Goal: Information Seeking & Learning: Find specific fact

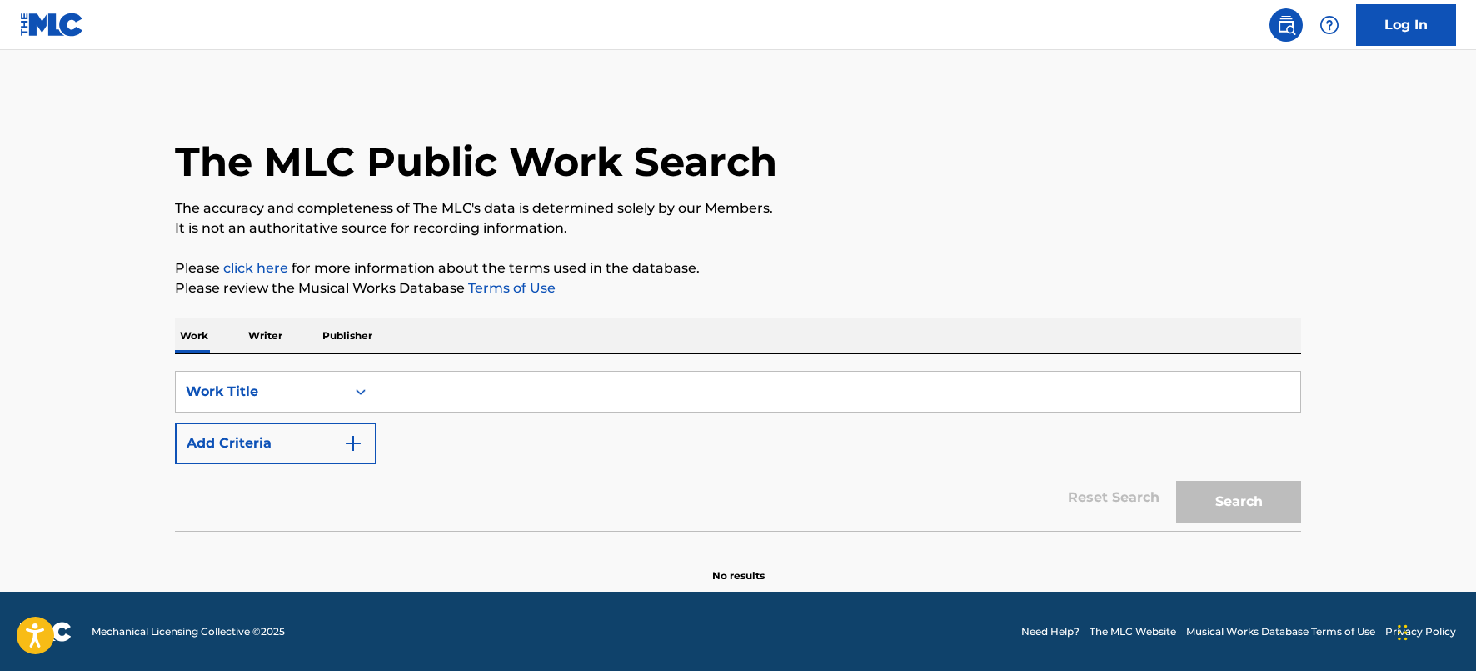
click at [273, 341] on p "Writer" at bounding box center [265, 335] width 44 height 35
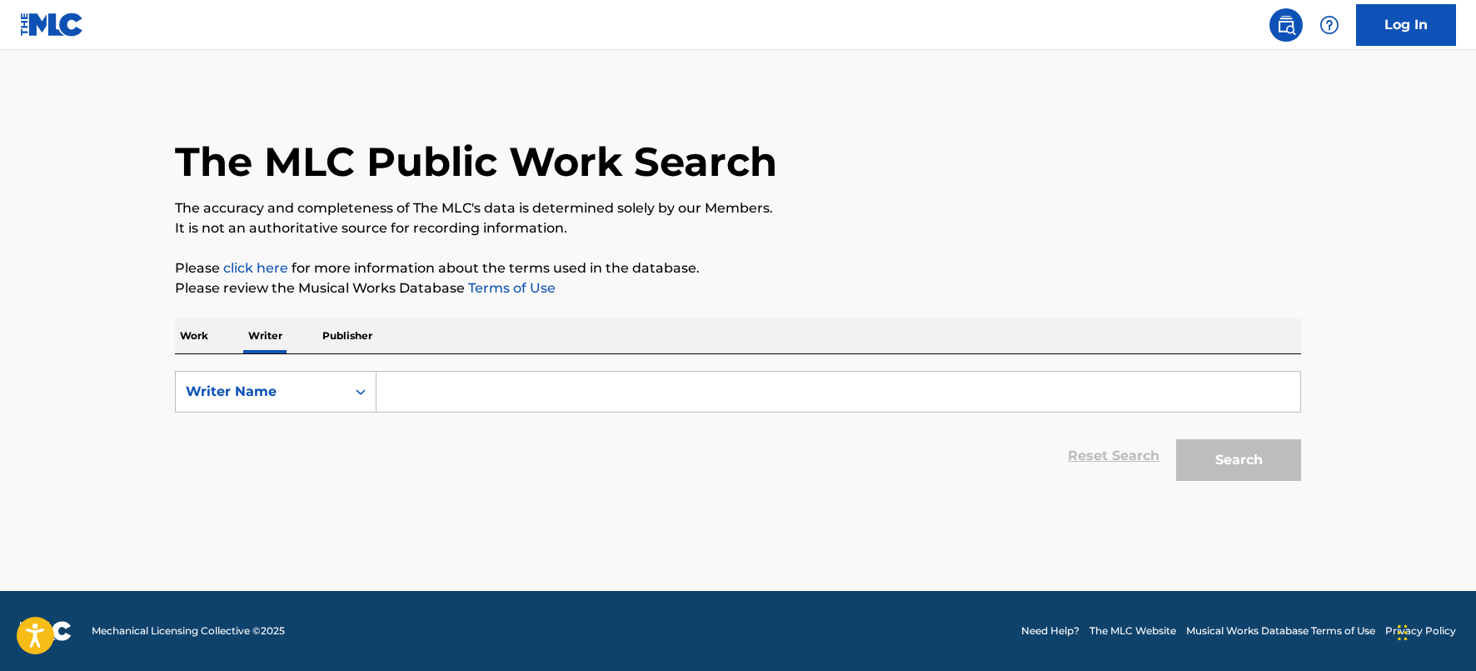
click at [337, 332] on p "Publisher" at bounding box center [347, 335] width 60 height 35
click at [398, 390] on input "Search Form" at bounding box center [839, 392] width 924 height 40
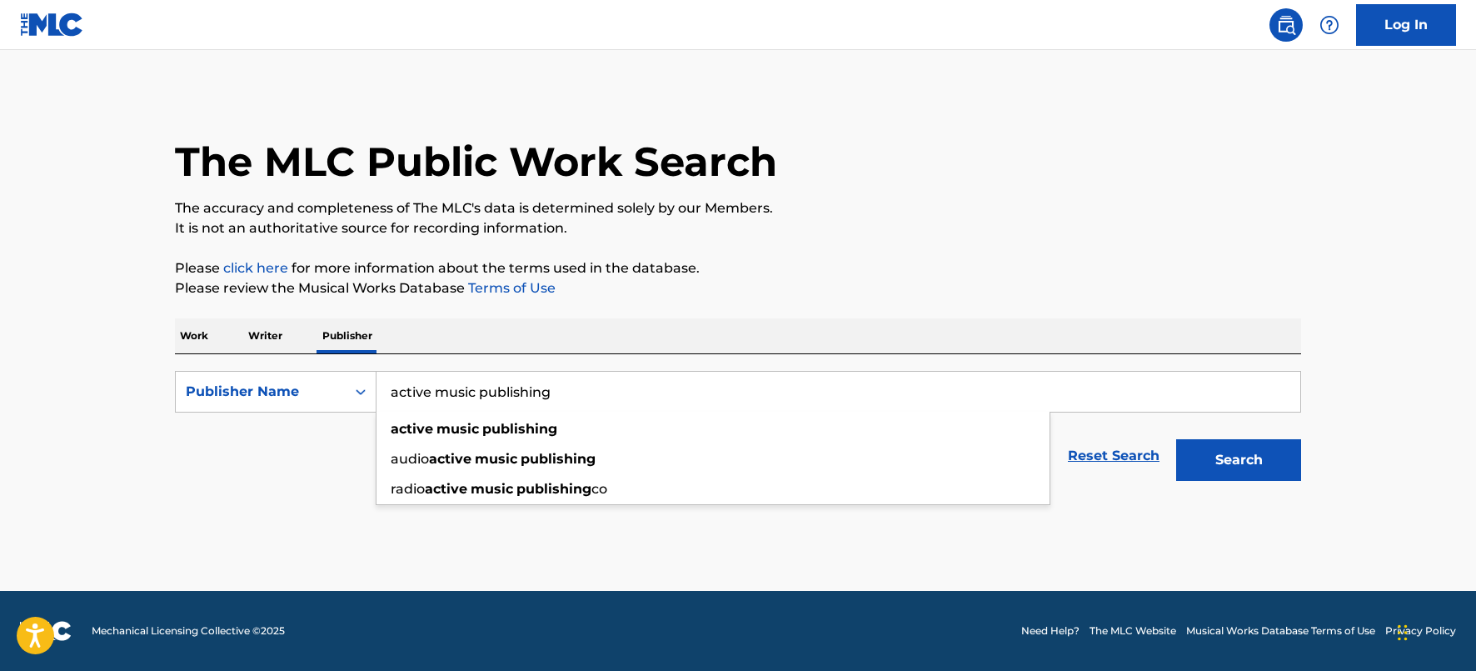
click at [462, 385] on input "active music publishing" at bounding box center [839, 392] width 924 height 40
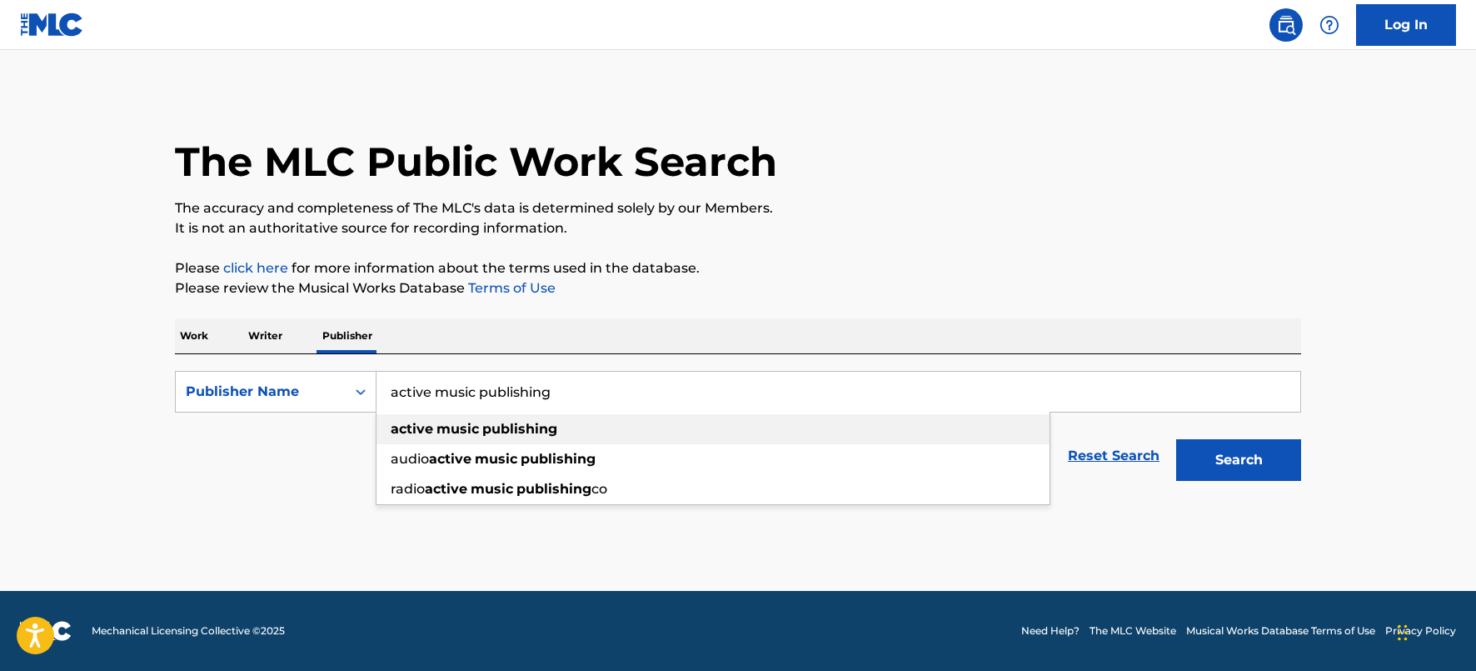
click at [545, 435] on strong "publishing" at bounding box center [519, 429] width 75 height 16
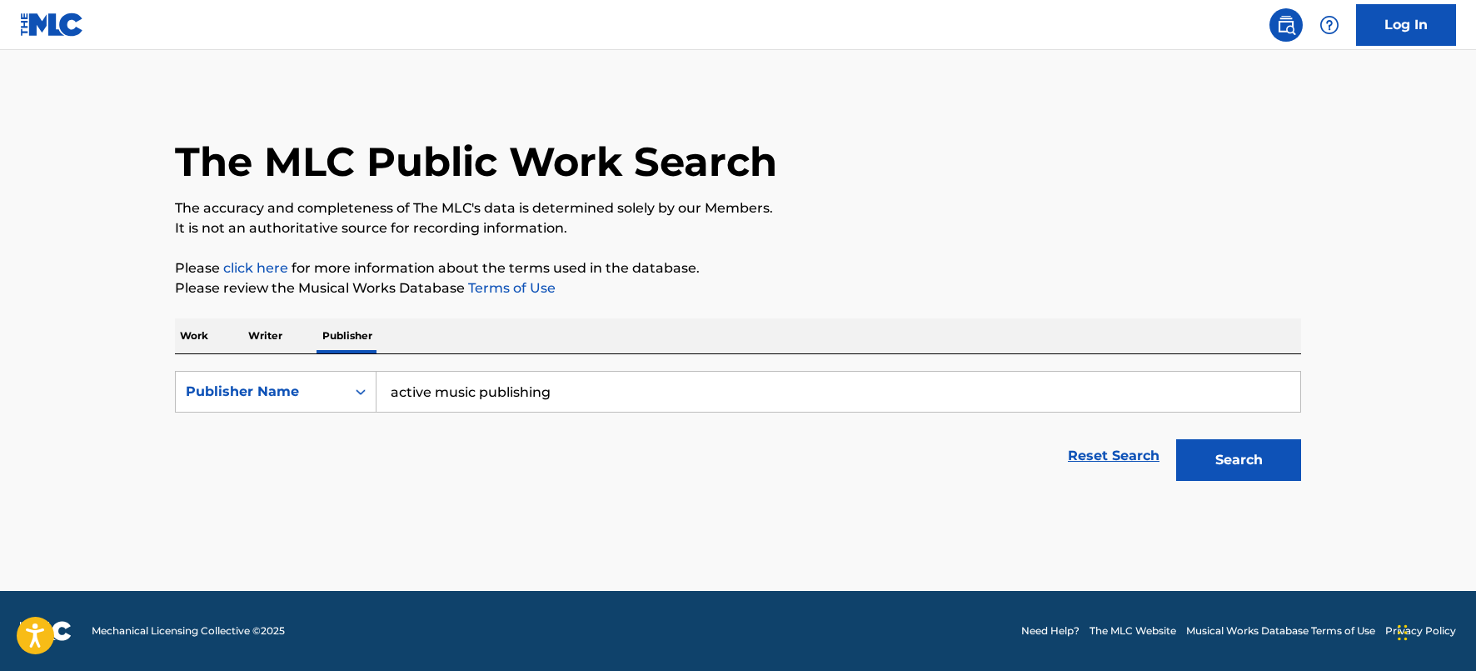
click at [1259, 454] on button "Search" at bounding box center [1238, 460] width 125 height 42
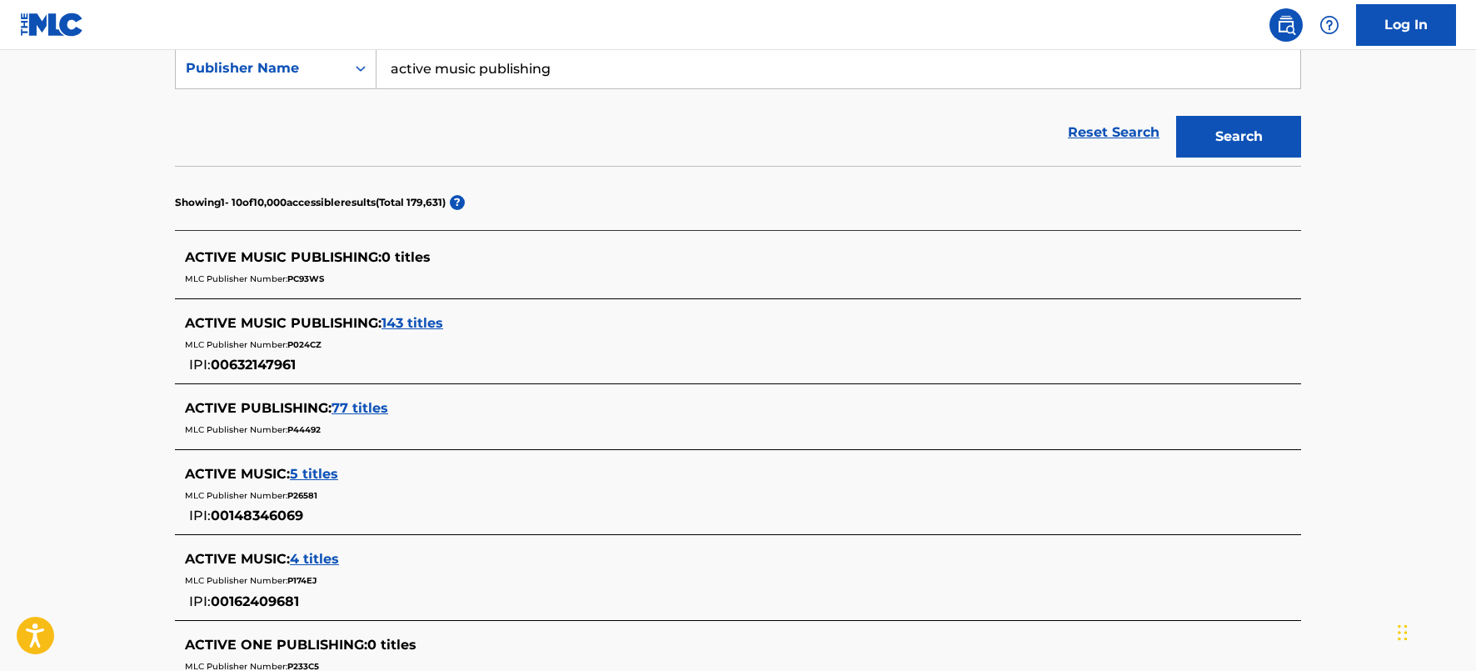
scroll to position [354, 0]
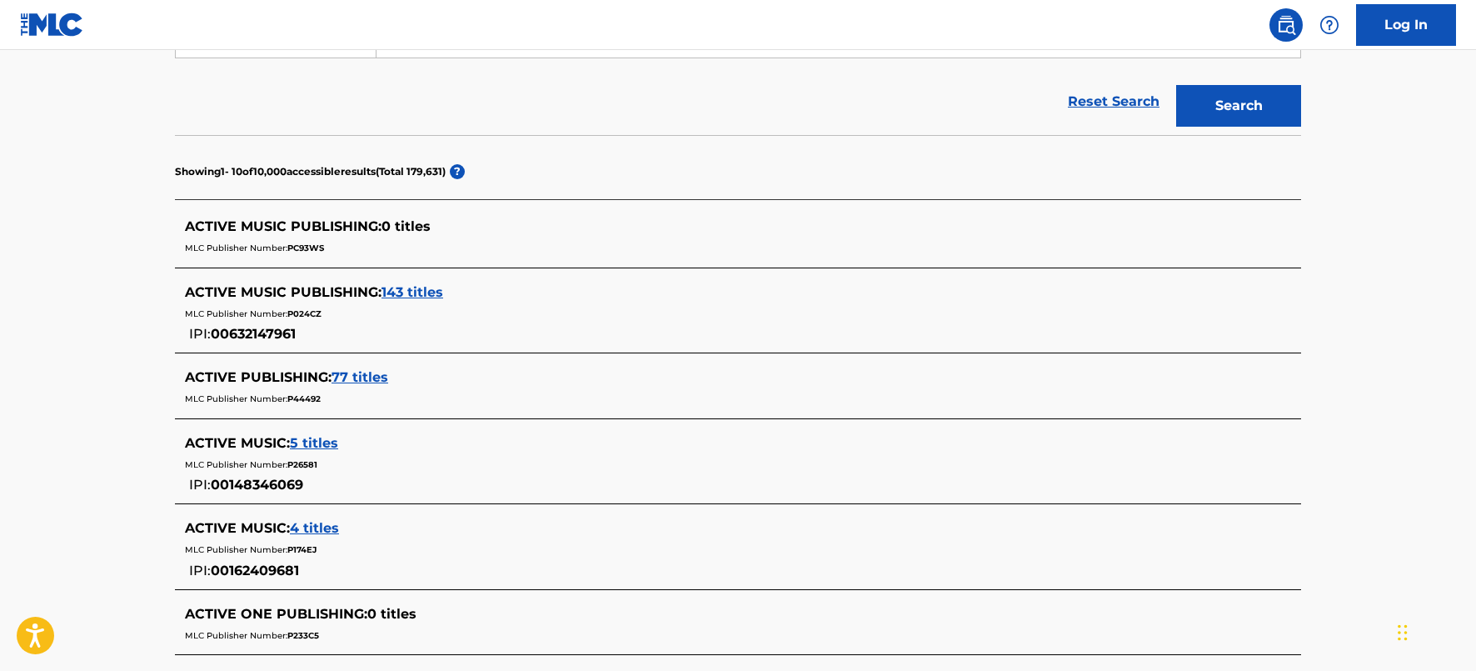
click at [414, 293] on span "143 titles" at bounding box center [413, 292] width 62 height 16
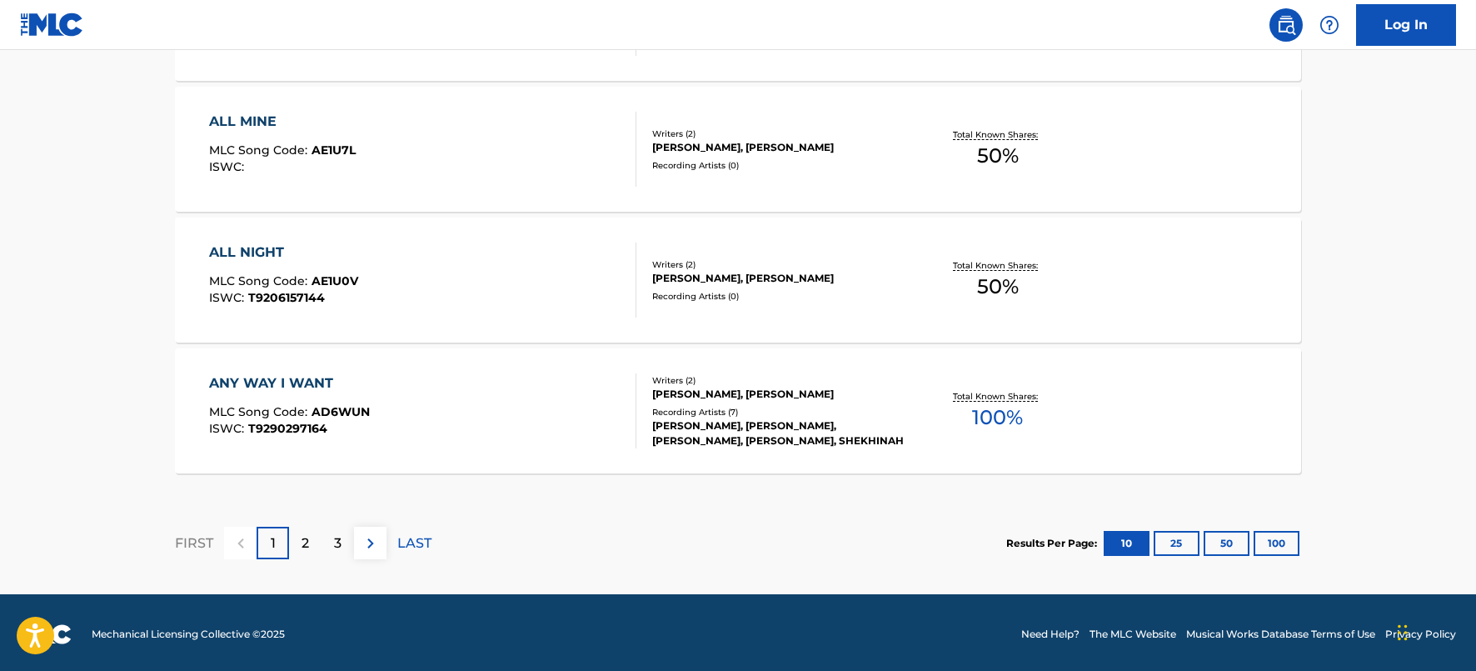
scroll to position [1437, 0]
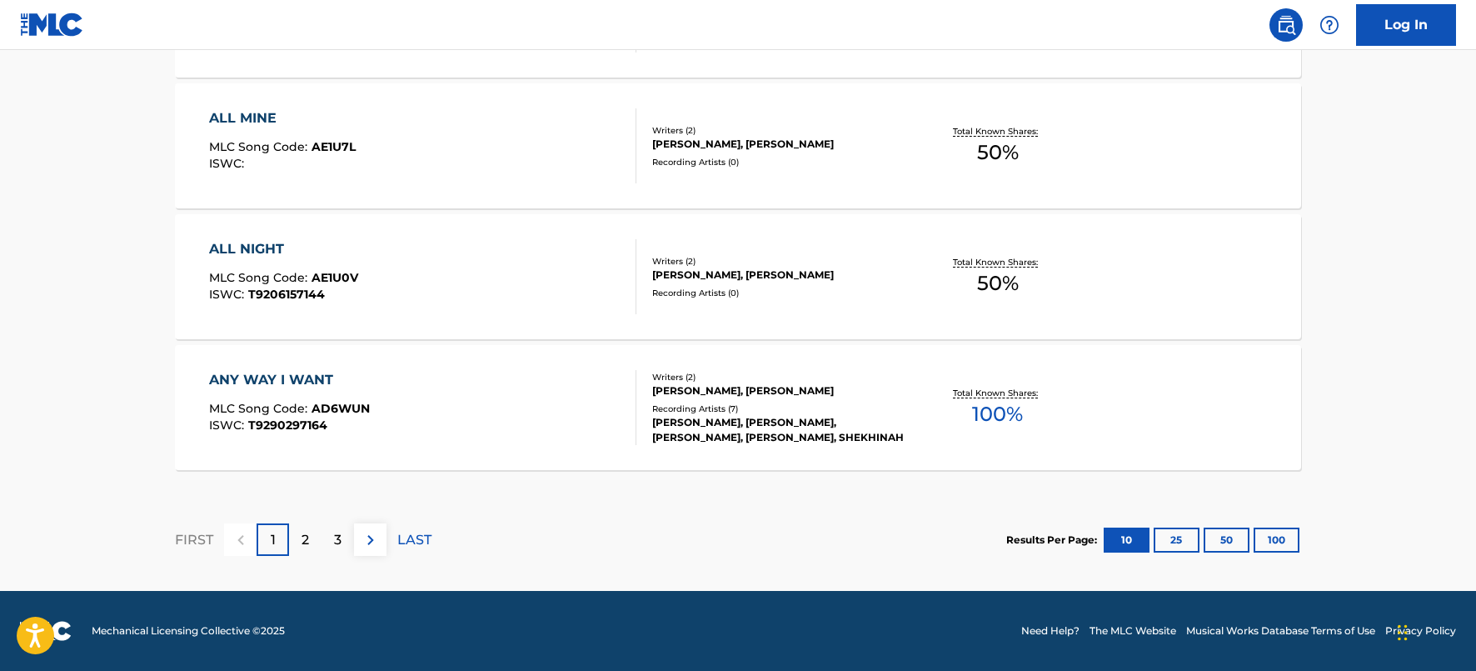
click at [316, 539] on div "2" at bounding box center [305, 539] width 32 height 32
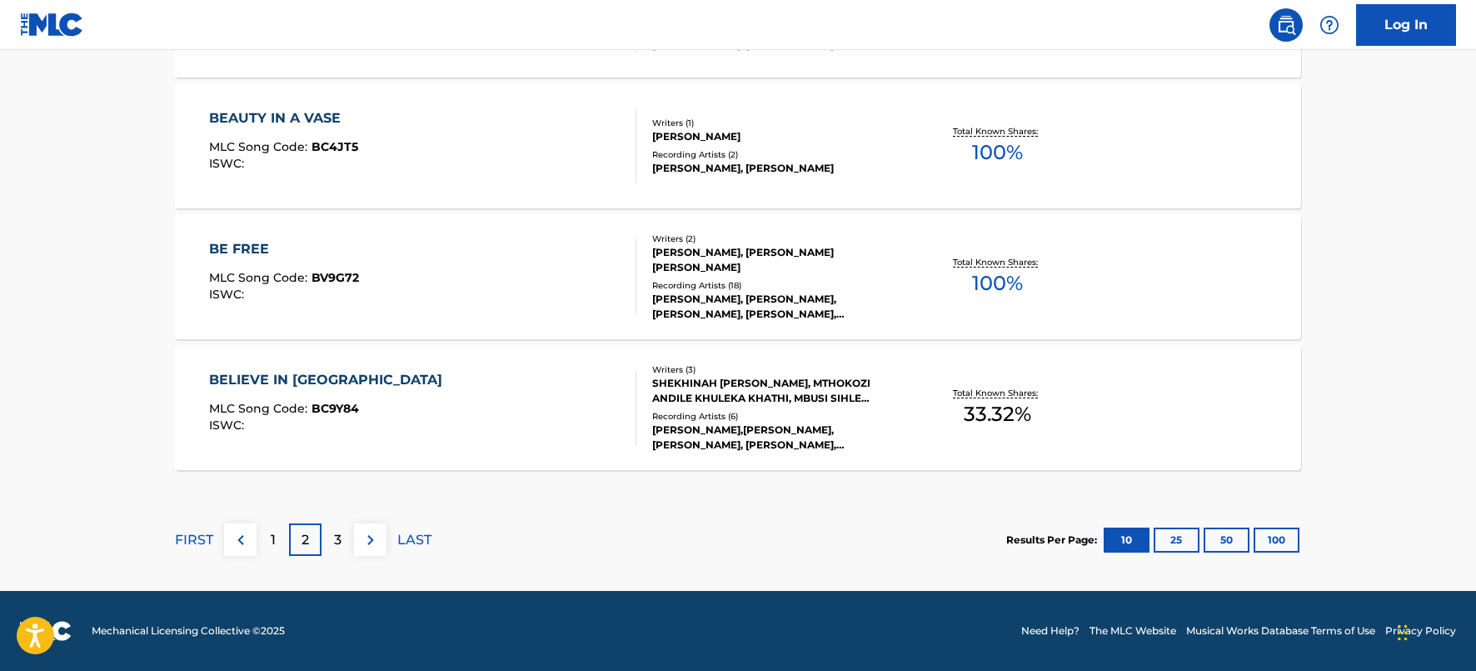
click at [338, 537] on p "3" at bounding box center [337, 540] width 7 height 20
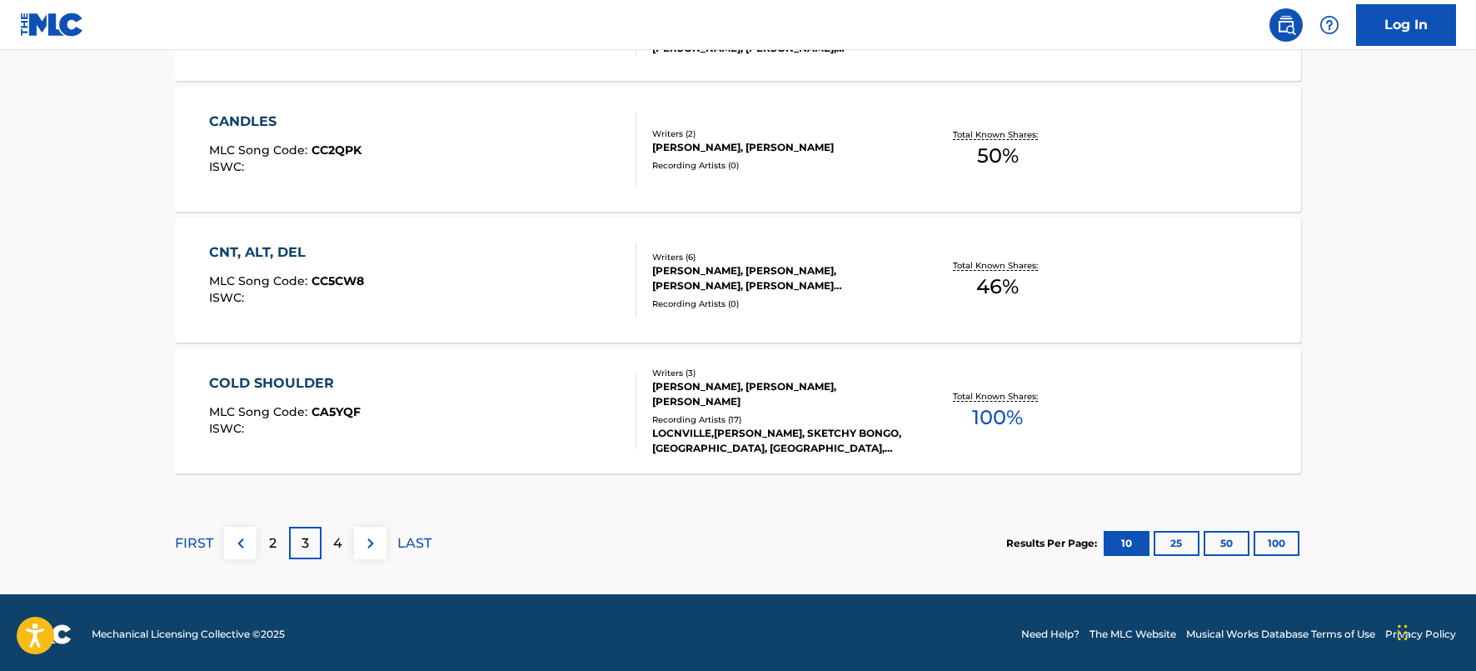
scroll to position [1428, 0]
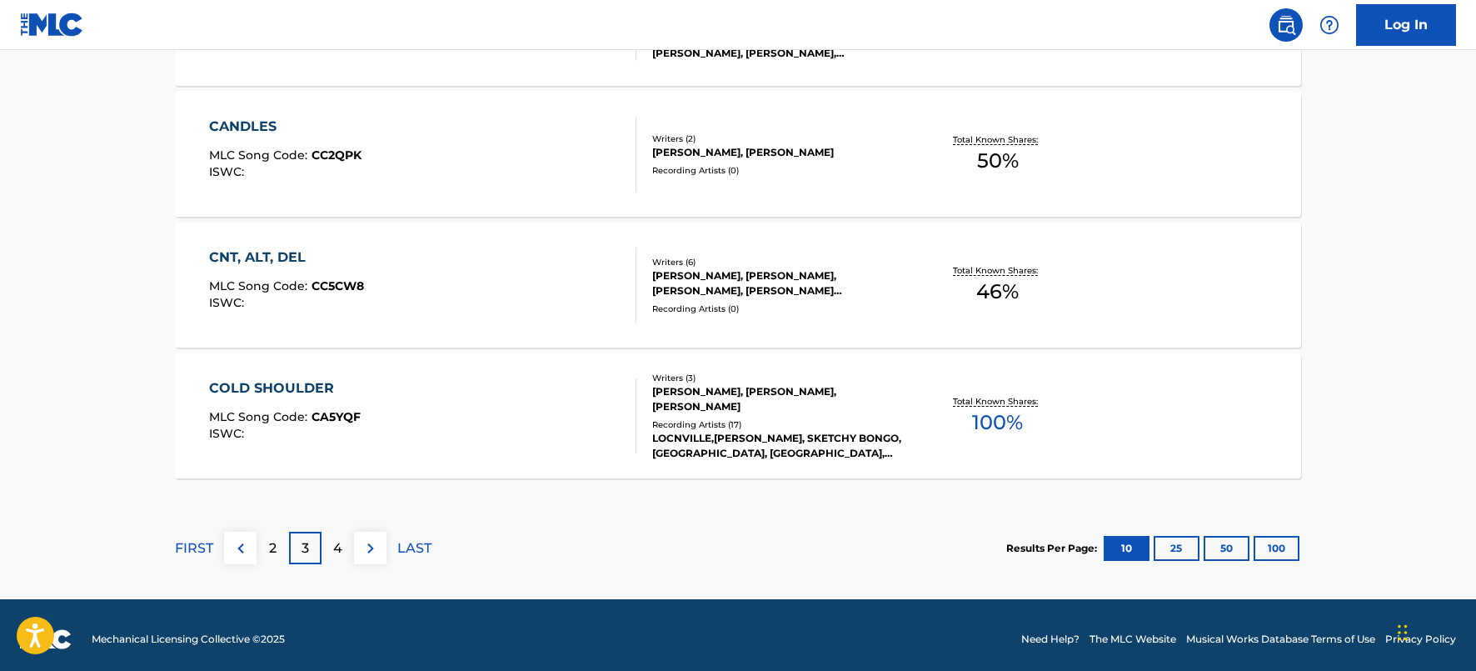
click at [336, 549] on p "4" at bounding box center [337, 548] width 9 height 20
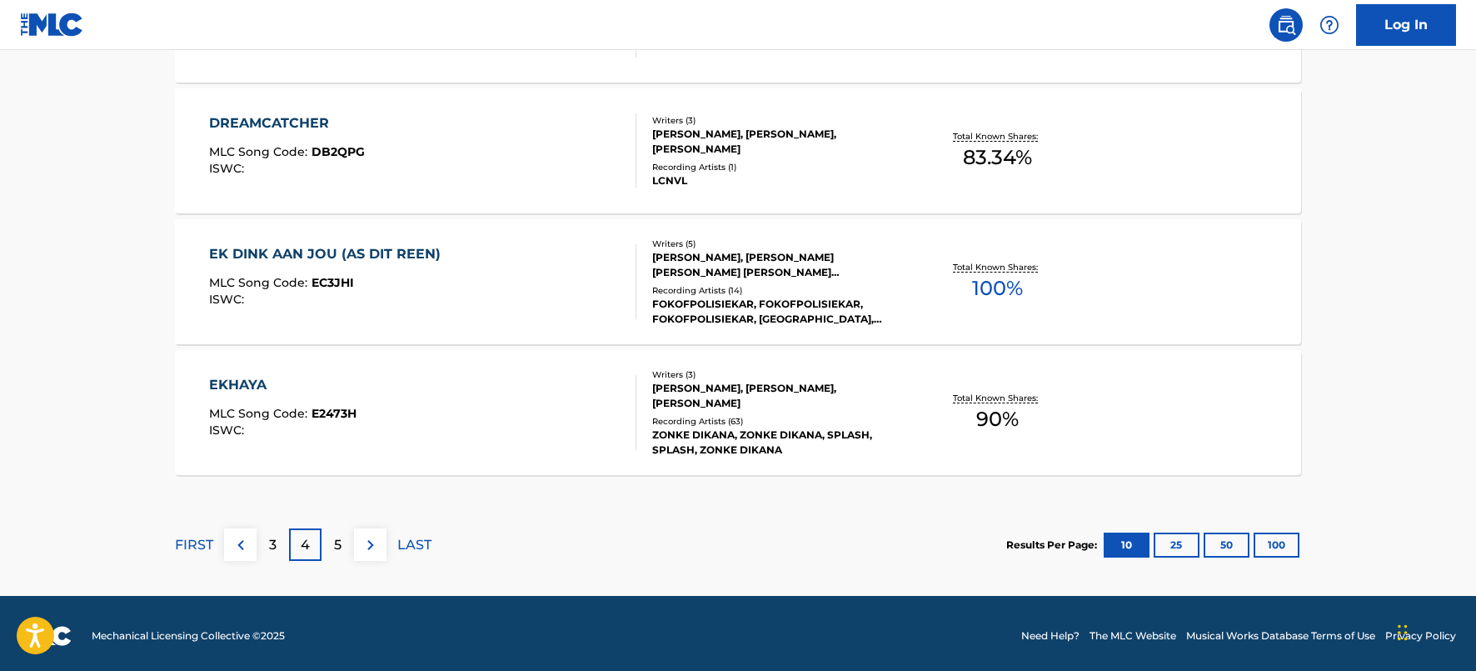
scroll to position [1437, 0]
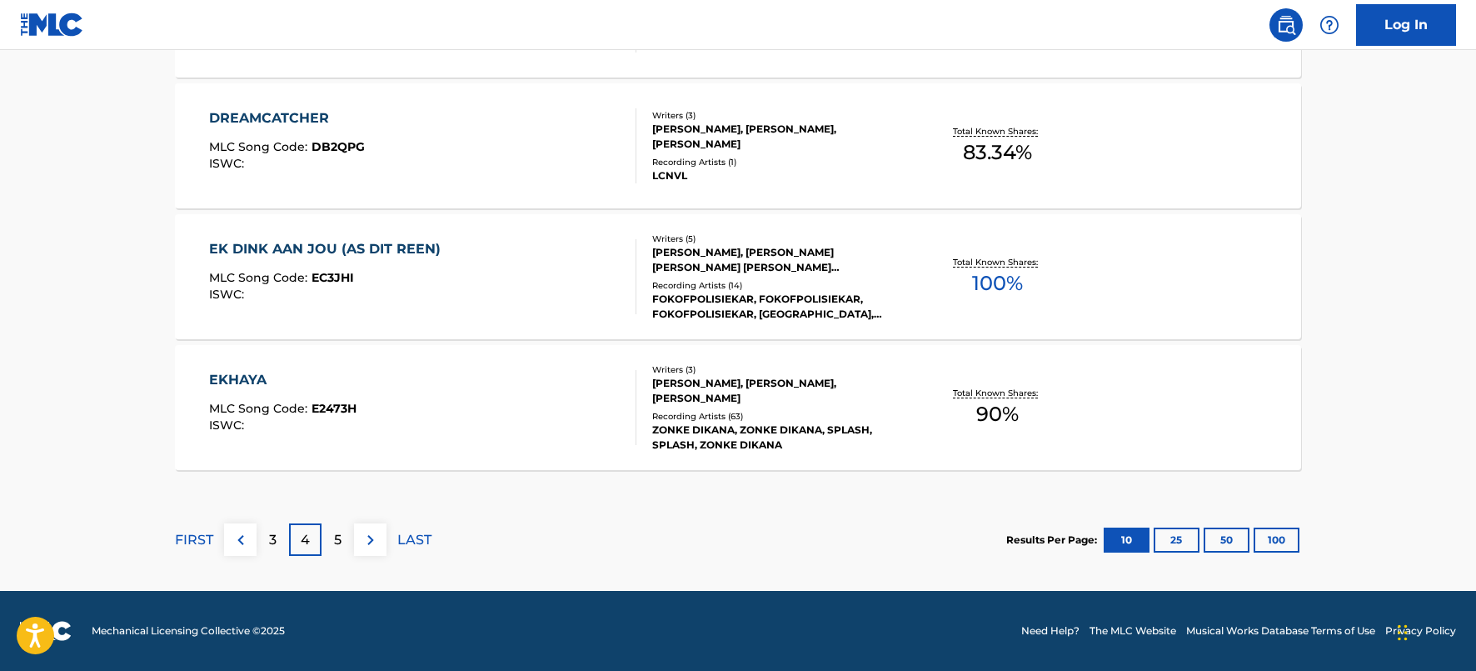
click at [262, 537] on div "3" at bounding box center [273, 539] width 32 height 32
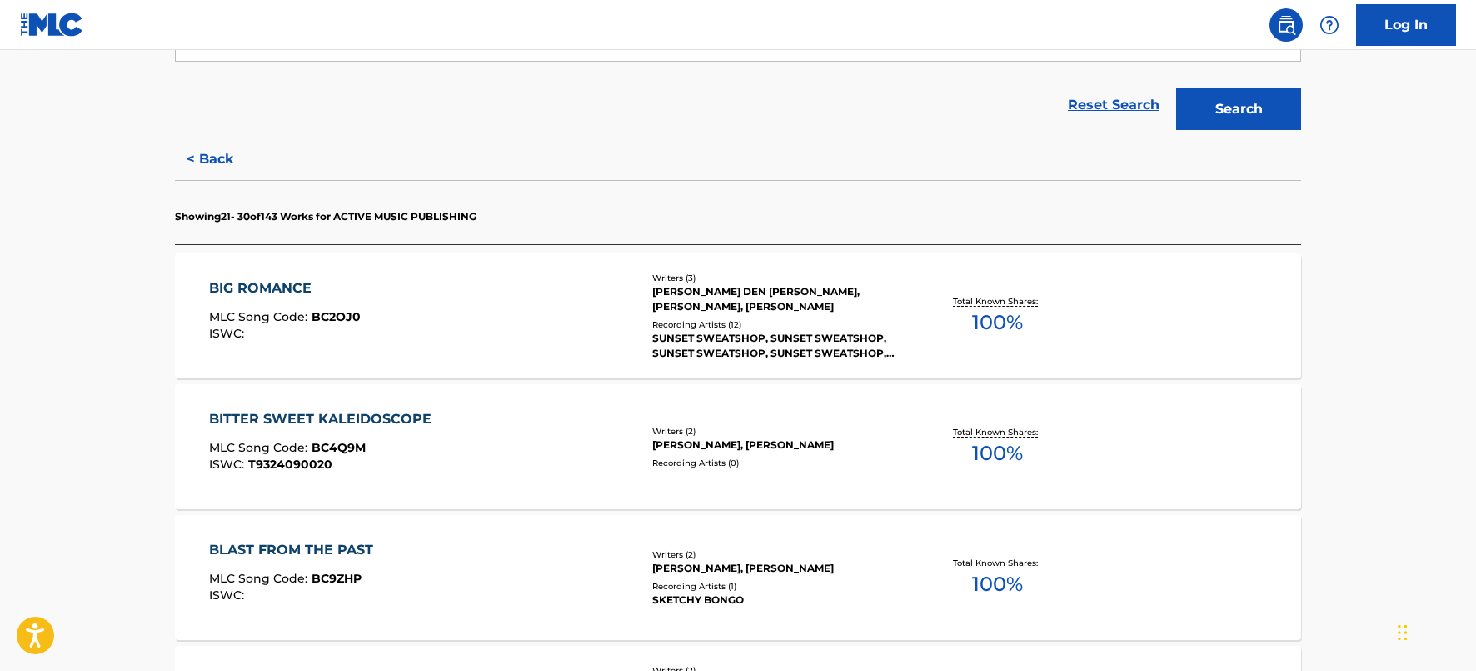
scroll to position [363, 0]
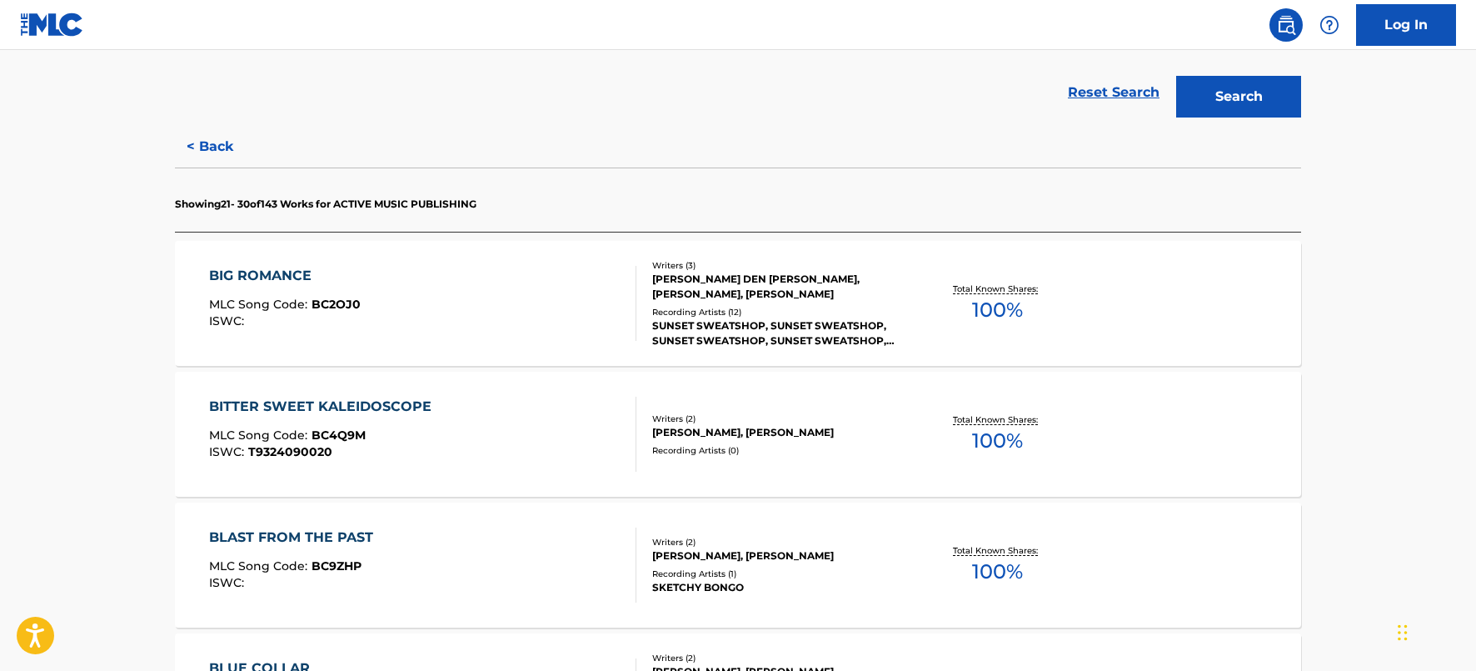
click at [218, 143] on button "< Back" at bounding box center [225, 147] width 100 height 42
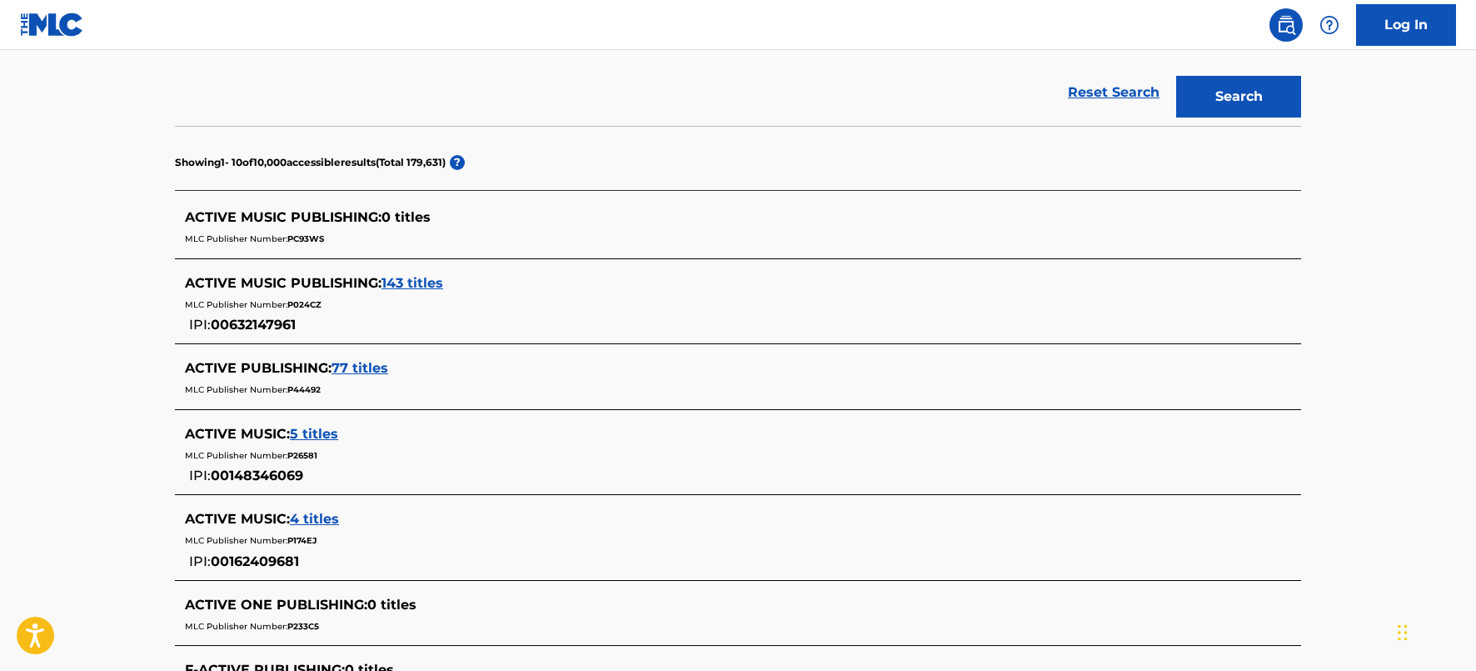
click at [304, 325] on div "ACTIVE MUSIC PUBLISHING : 143 titles MLC Publisher Number: P024CZ IPI: 00632147…" at bounding box center [716, 304] width 1063 height 62
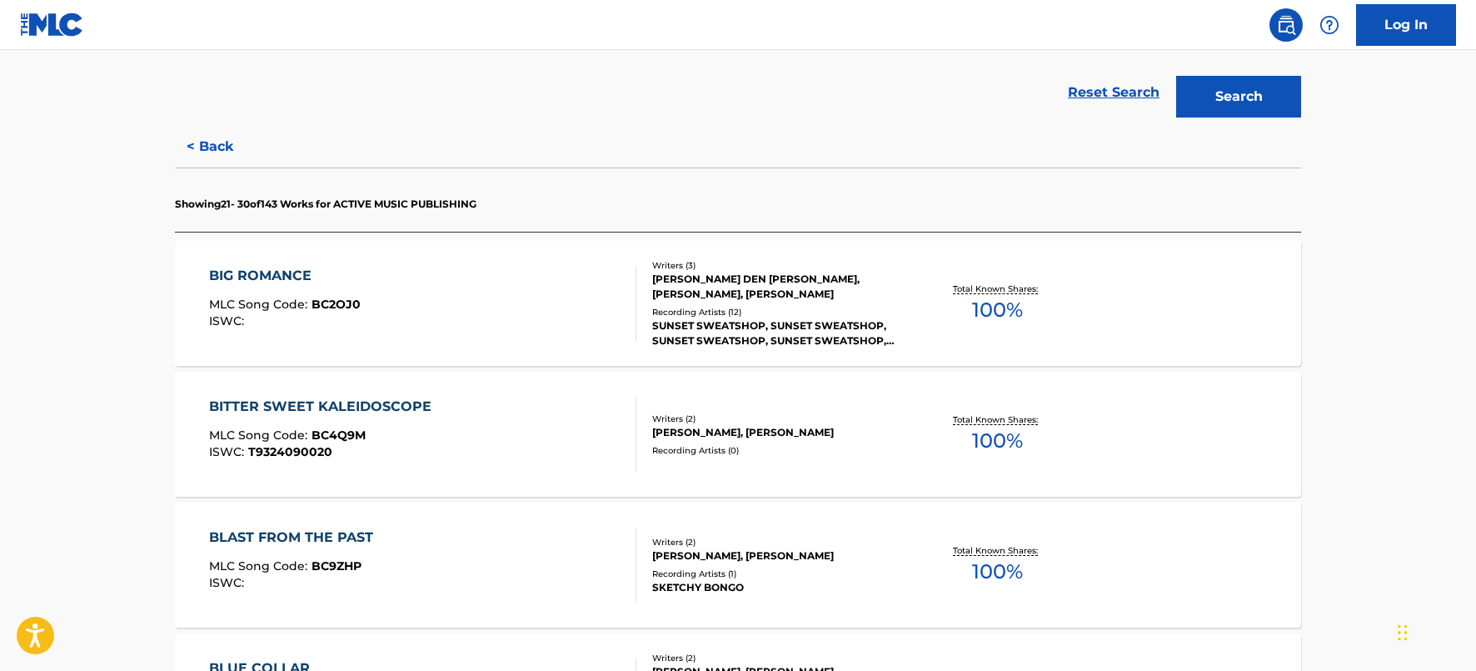
click at [209, 150] on button "< Back" at bounding box center [225, 147] width 100 height 42
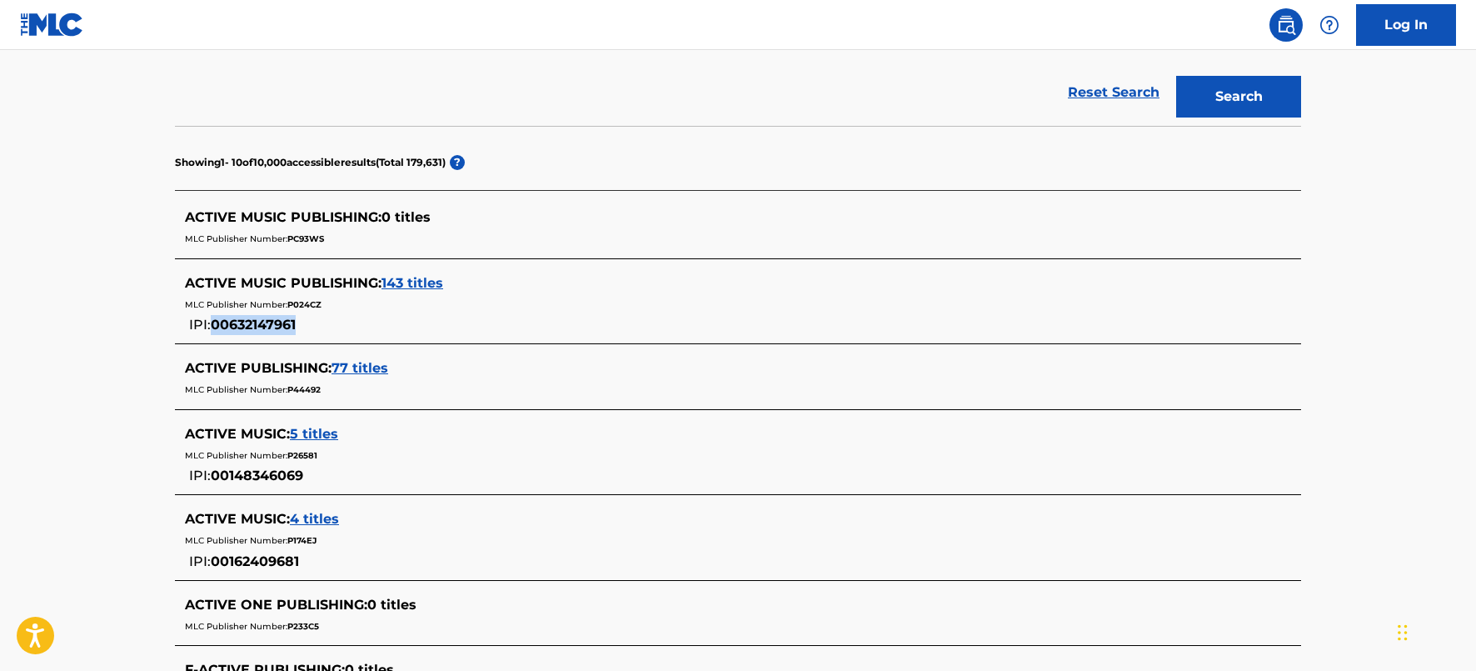
copy span "00632147961"
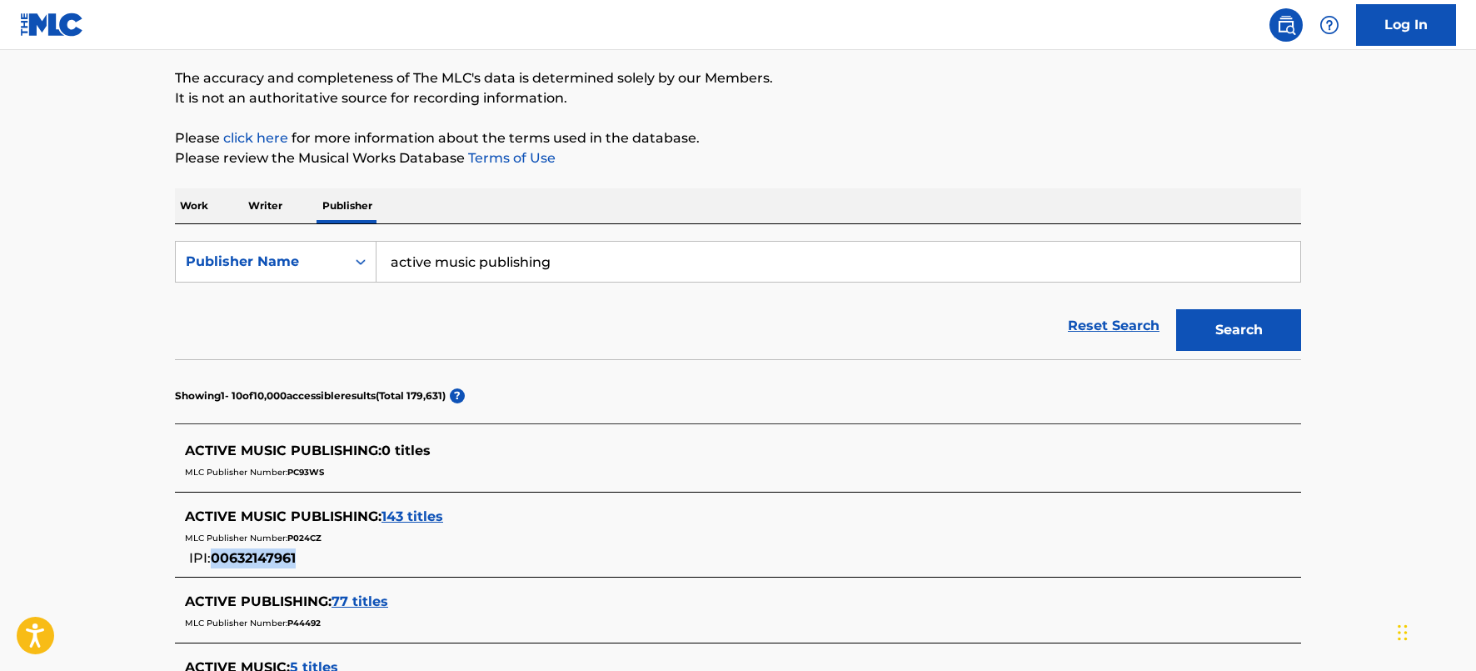
scroll to position [0, 0]
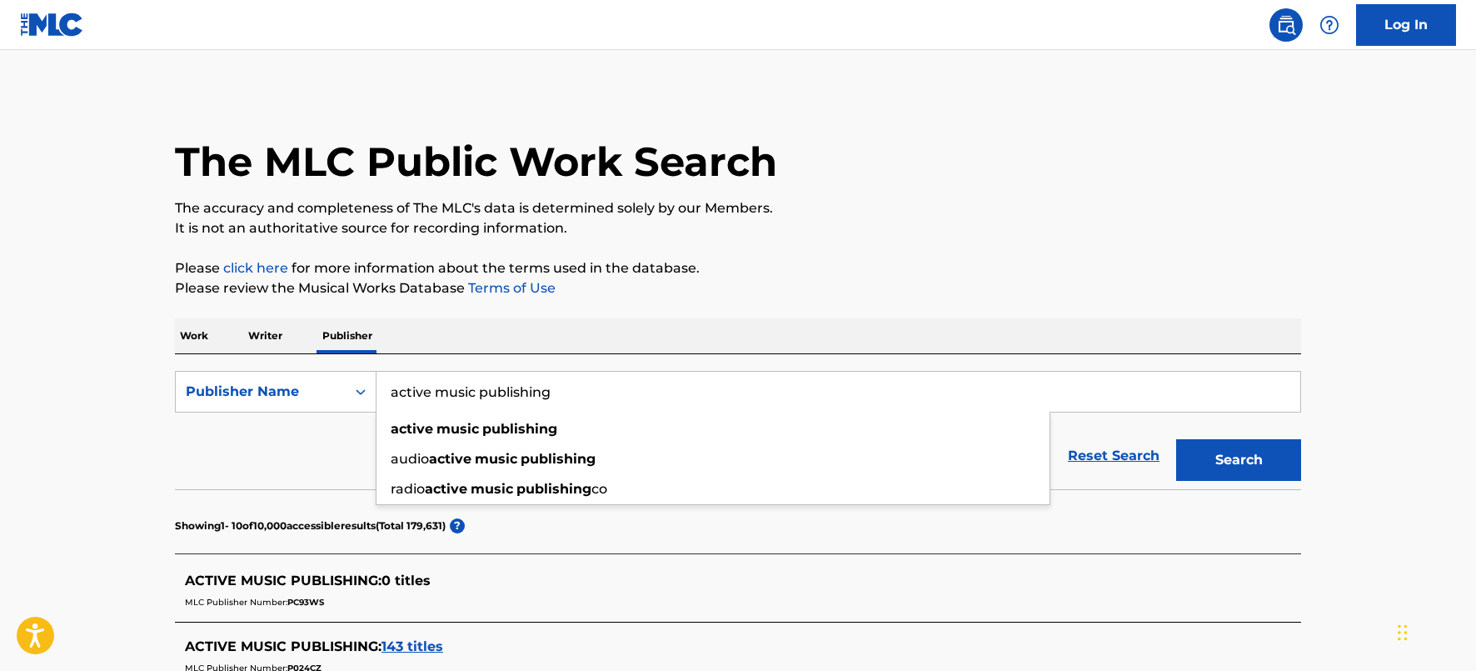
drag, startPoint x: 584, startPoint y: 391, endPoint x: 392, endPoint y: 378, distance: 192.0
click at [392, 379] on input "active music publishing" at bounding box center [839, 392] width 924 height 40
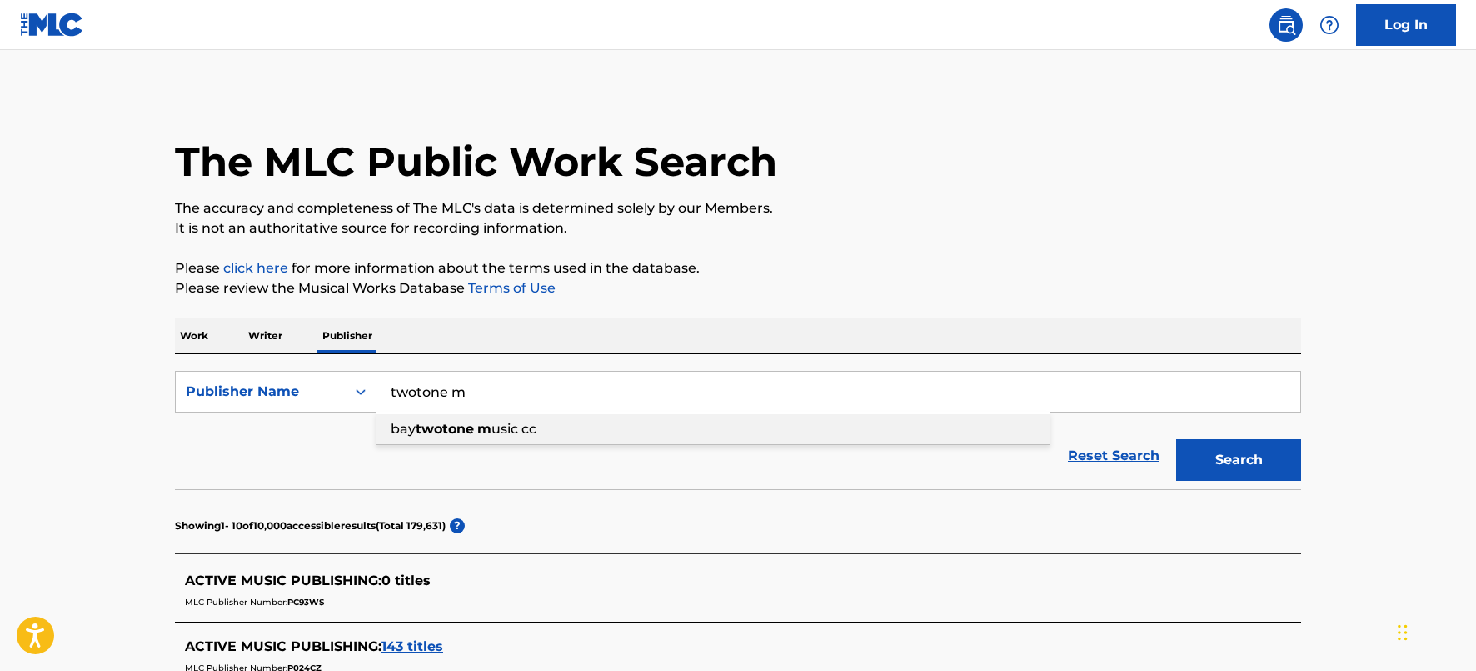
click at [453, 427] on strong "twotone" at bounding box center [445, 429] width 58 height 16
type input "bay twotone music cc"
click at [1229, 460] on button "Search" at bounding box center [1238, 460] width 125 height 42
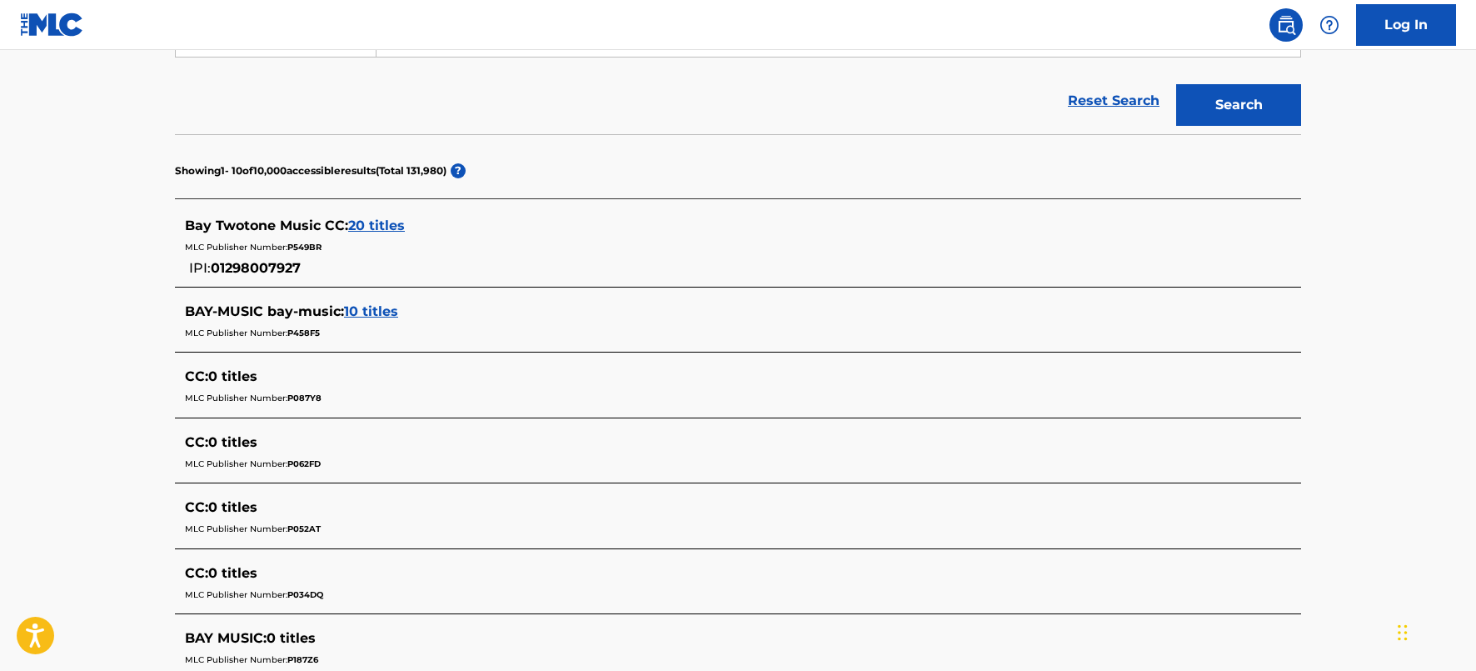
scroll to position [413, 0]
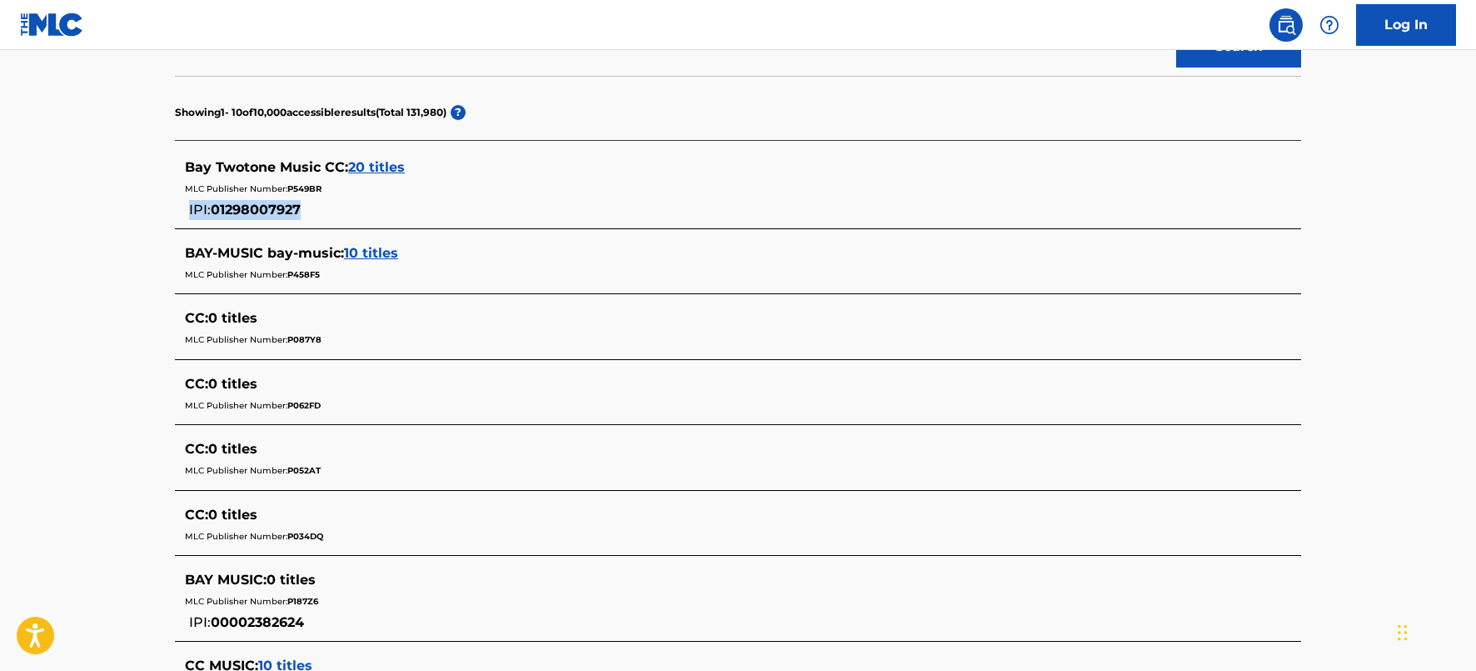
drag, startPoint x: 319, startPoint y: 212, endPoint x: 301, endPoint y: 212, distance: 18.3
click at [301, 212] on div "Bay Twotone Music CC : 20 titles MLC Publisher Number: P549BR IPI: 01298007927" at bounding box center [716, 188] width 1063 height 62
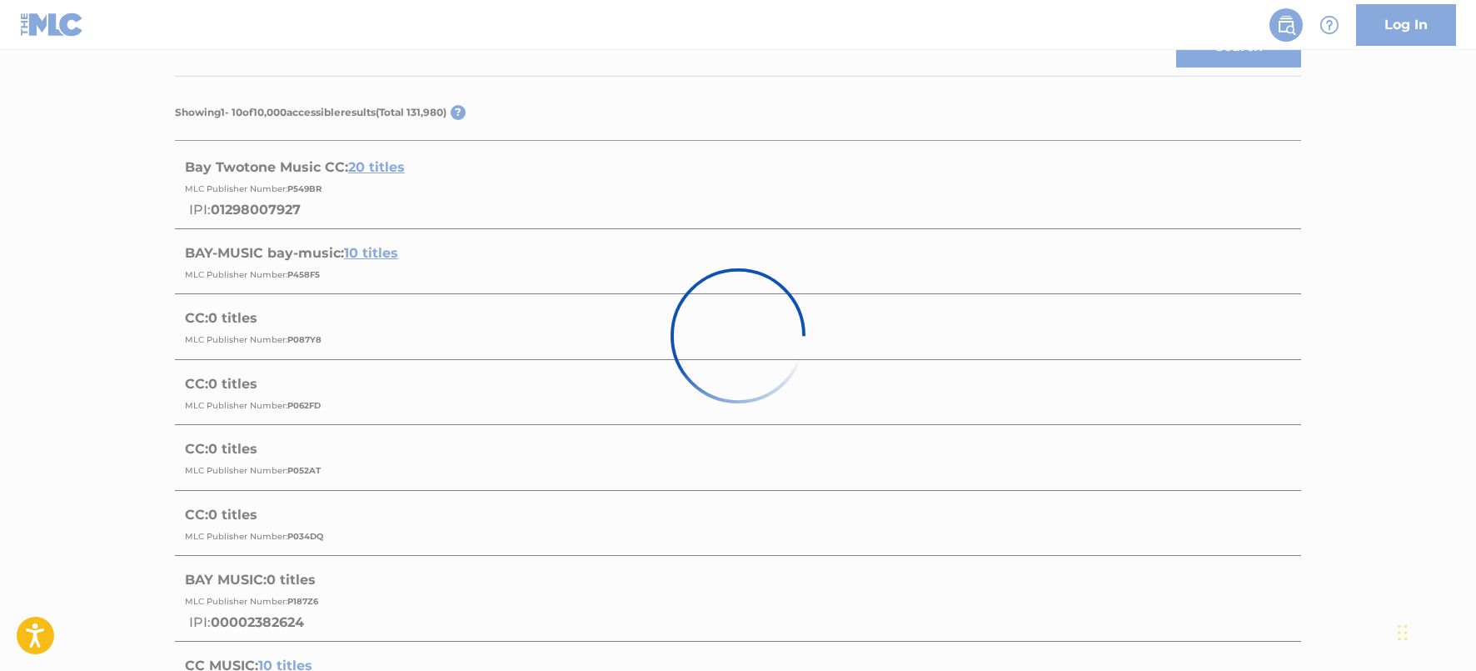
click at [317, 207] on div at bounding box center [738, 335] width 1476 height 671
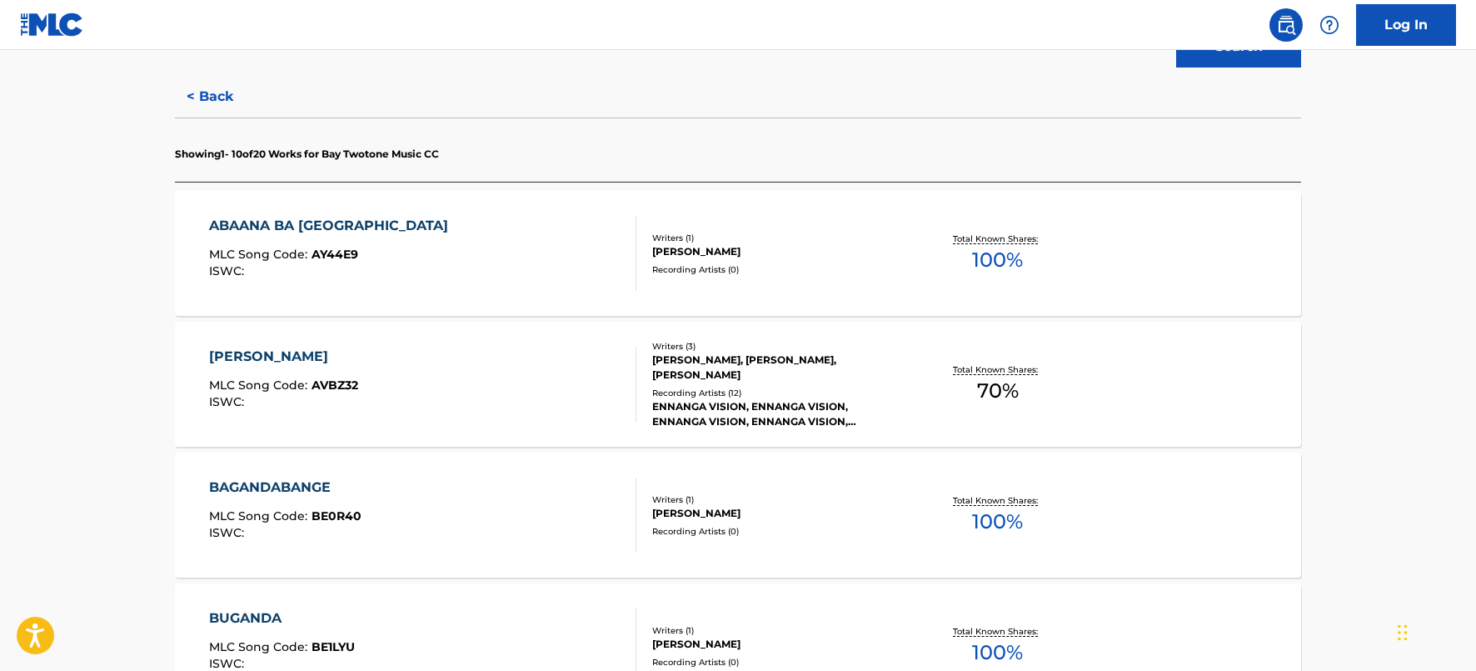
click at [214, 87] on button "< Back" at bounding box center [225, 97] width 100 height 42
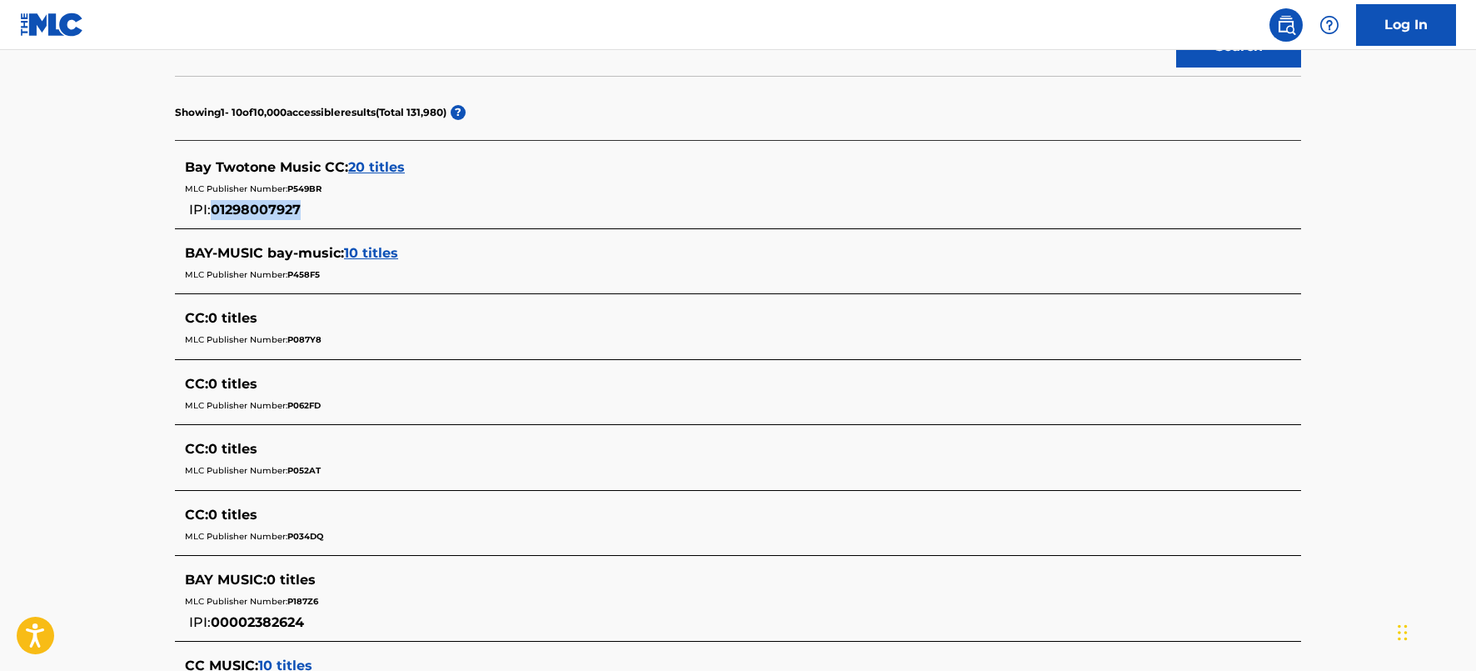
copy span "01298007927"
click at [121, 114] on main "The MLC Public Work Search The accuracy and completeness of The MLC's data is d…" at bounding box center [738, 307] width 1476 height 1341
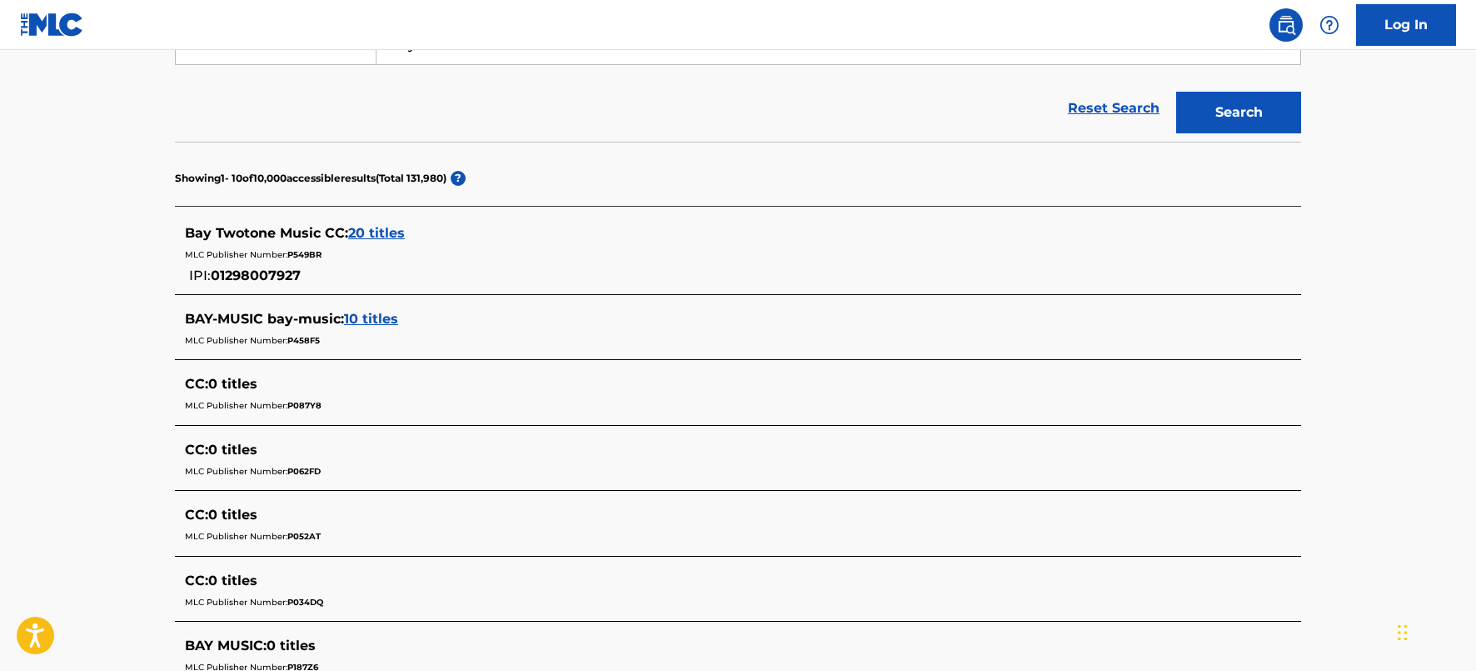
scroll to position [0, 0]
